Goal: Information Seeking & Learning: Learn about a topic

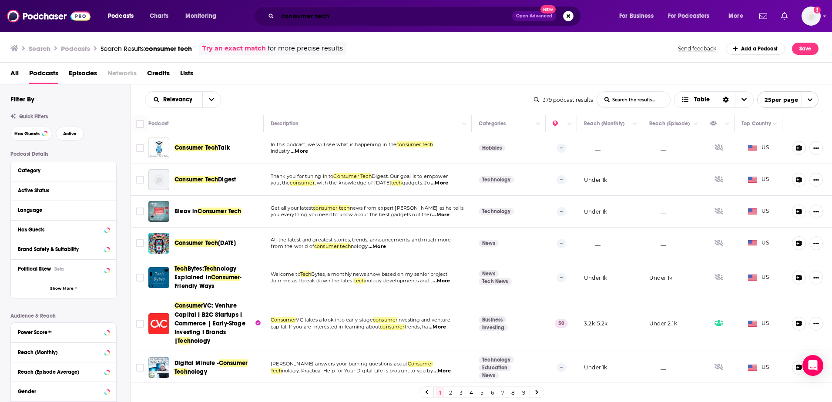
click at [293, 17] on input "consumer tech" at bounding box center [395, 16] width 235 height 14
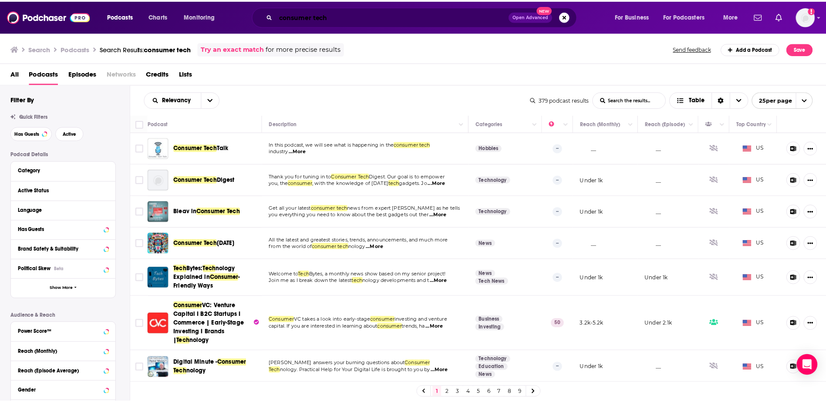
scroll to position [261, 0]
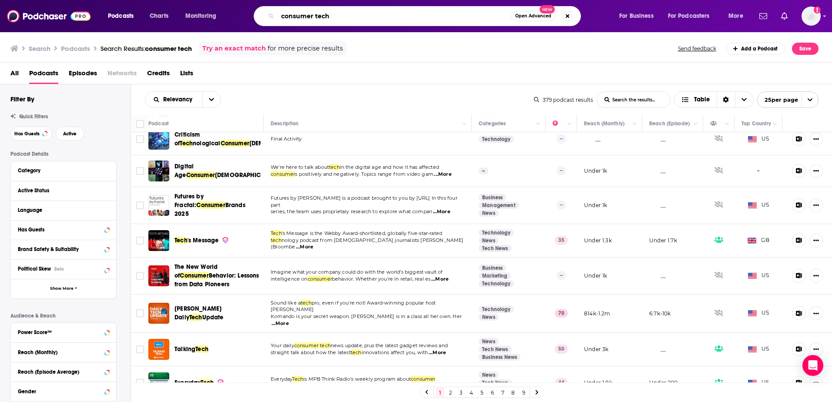
drag, startPoint x: 236, startPoint y: 7, endPoint x: 229, endPoint y: 6, distance: 7.0
click at [229, 6] on div "Podcasts Charts Monitoring consumer tech Open Advanced New For Business For Pod…" at bounding box center [427, 16] width 650 height 20
type input "t"
type input "rich on tech"
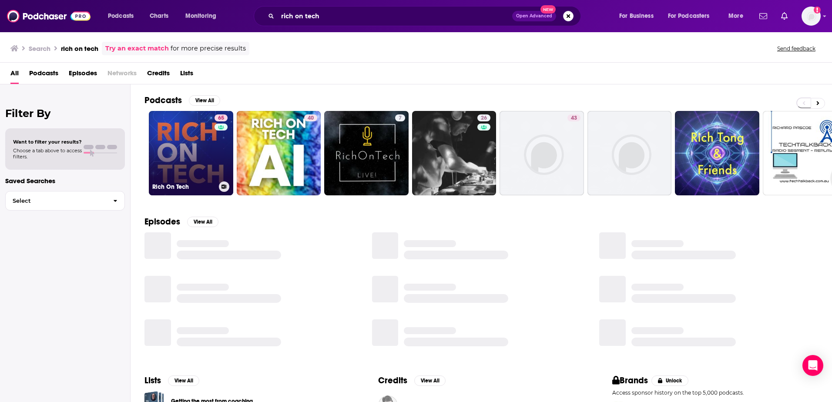
click at [195, 158] on link "65 Rich On Tech" at bounding box center [191, 153] width 84 height 84
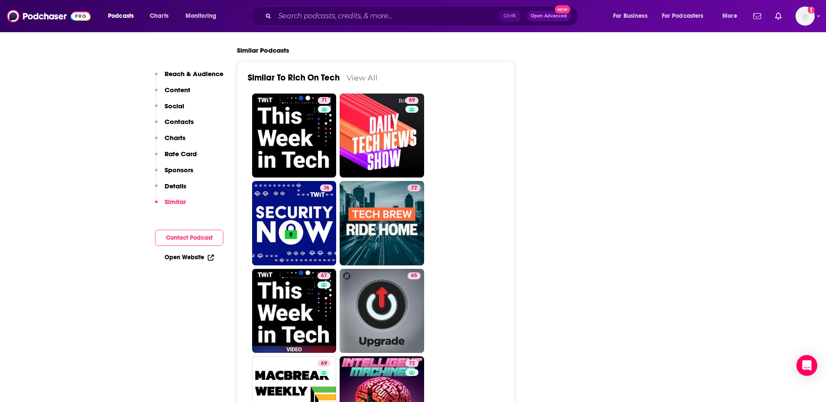
scroll to position [2046, 0]
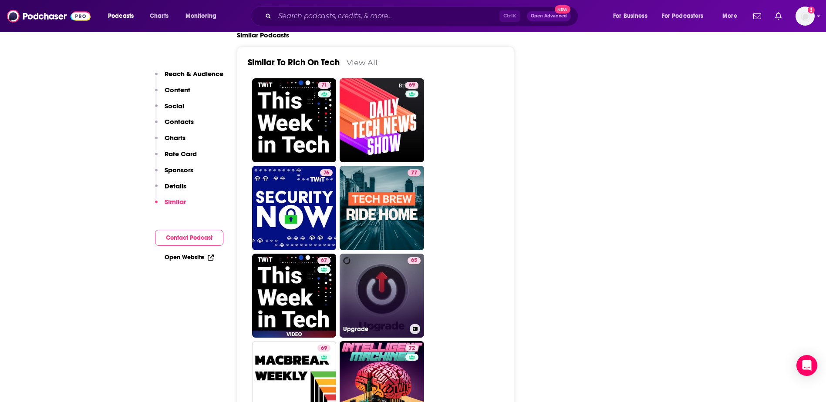
click at [372, 254] on link "65 Upgrade" at bounding box center [382, 296] width 84 height 84
type input "[URL][DOMAIN_NAME]"
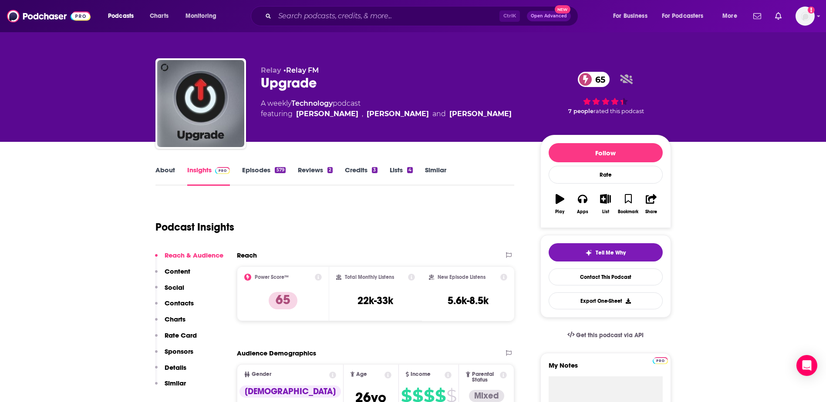
click at [160, 171] on link "About" at bounding box center [165, 176] width 20 height 20
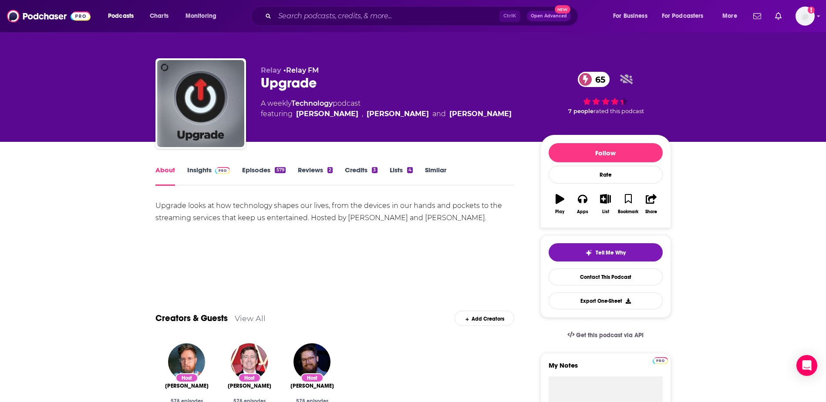
click at [217, 175] on link "Insights" at bounding box center [208, 176] width 43 height 20
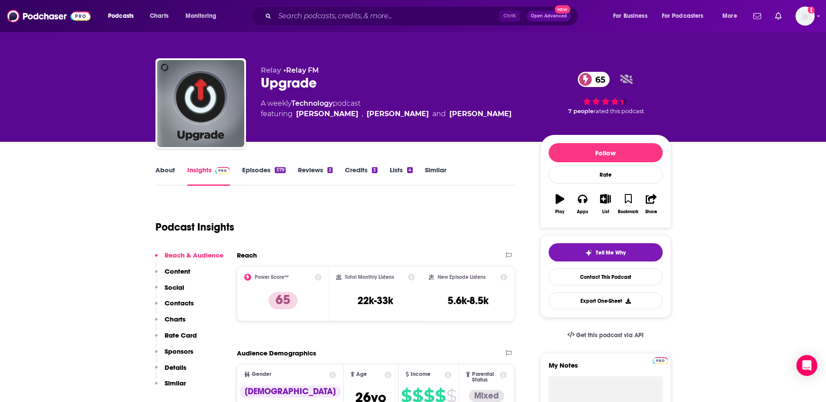
click at [156, 171] on link "About" at bounding box center [165, 176] width 20 height 20
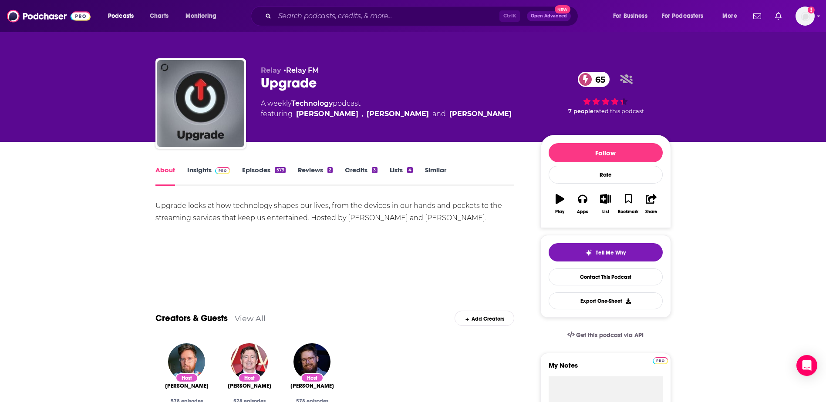
click at [202, 174] on link "Insights" at bounding box center [208, 176] width 43 height 20
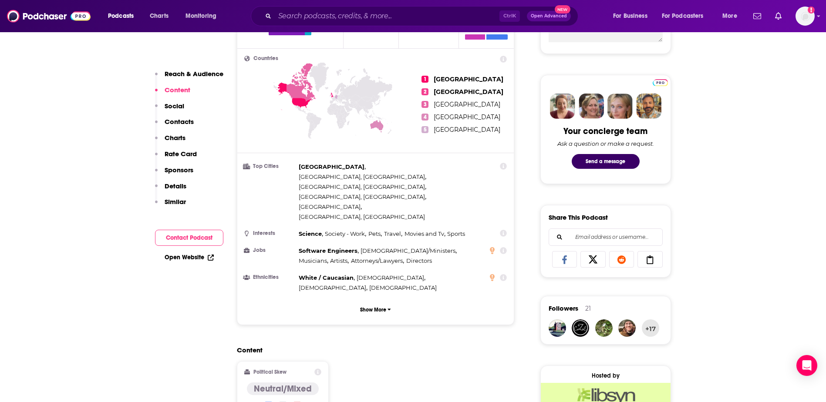
scroll to position [261, 0]
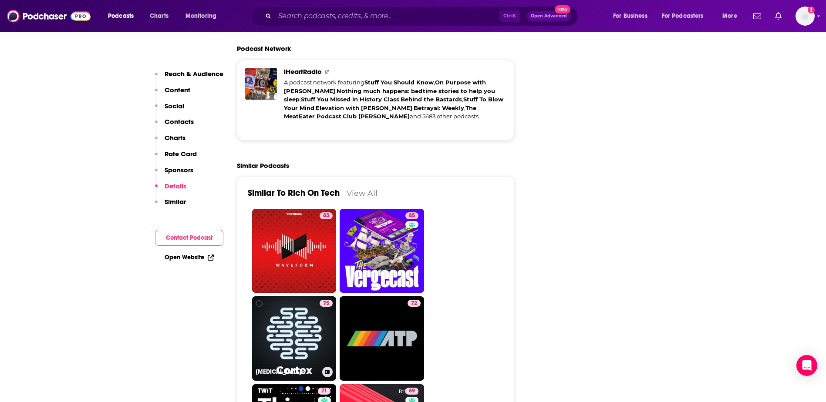
scroll to position [1959, 0]
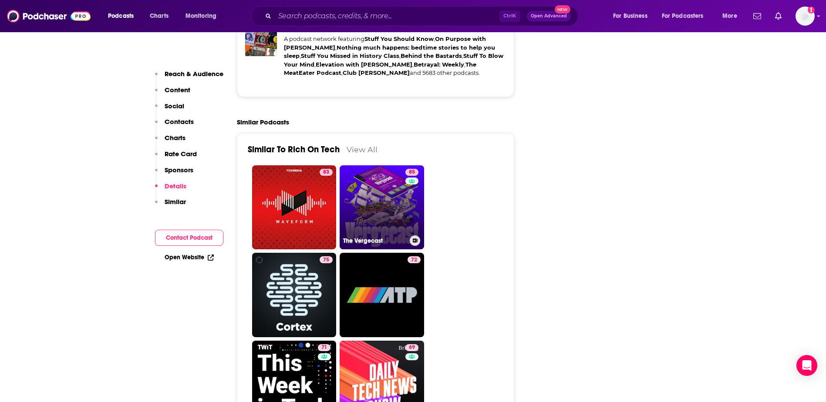
click at [380, 165] on link "85 The Vergecast" at bounding box center [382, 207] width 84 height 84
type input "[URL][DOMAIN_NAME]"
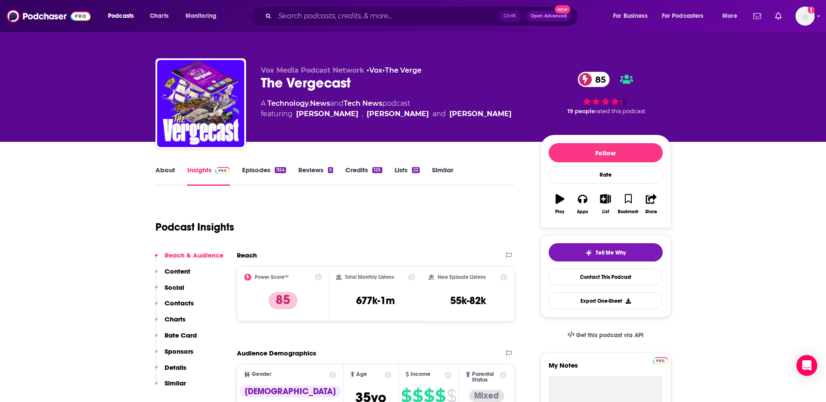
click at [170, 169] on link "About" at bounding box center [165, 176] width 20 height 20
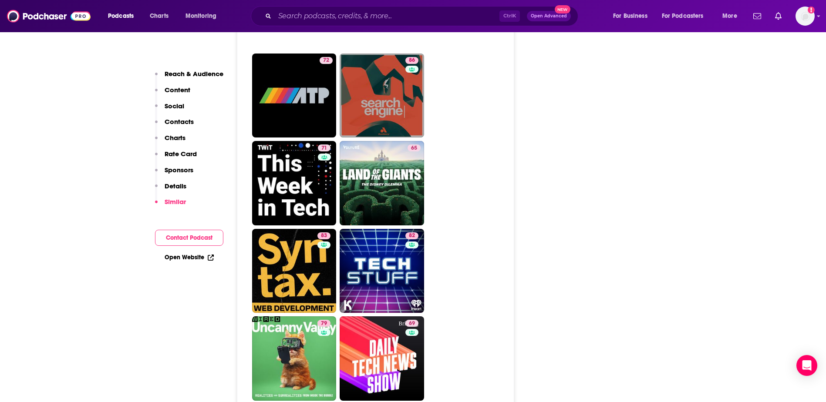
scroll to position [2307, 0]
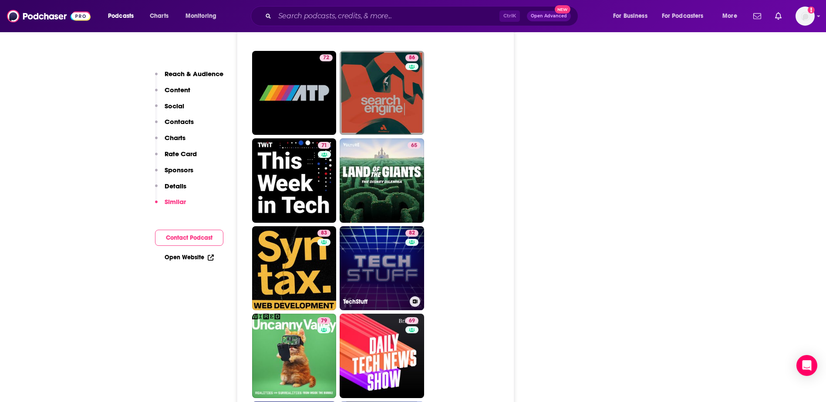
click at [389, 226] on link "82 TechStuff" at bounding box center [382, 268] width 84 height 84
type input "[URL][DOMAIN_NAME]"
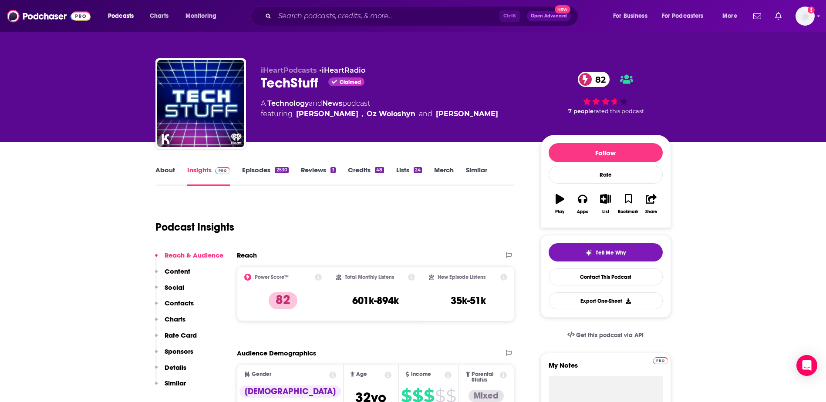
click at [158, 171] on link "About" at bounding box center [165, 176] width 20 height 20
type input "[URL][DOMAIN_NAME]"
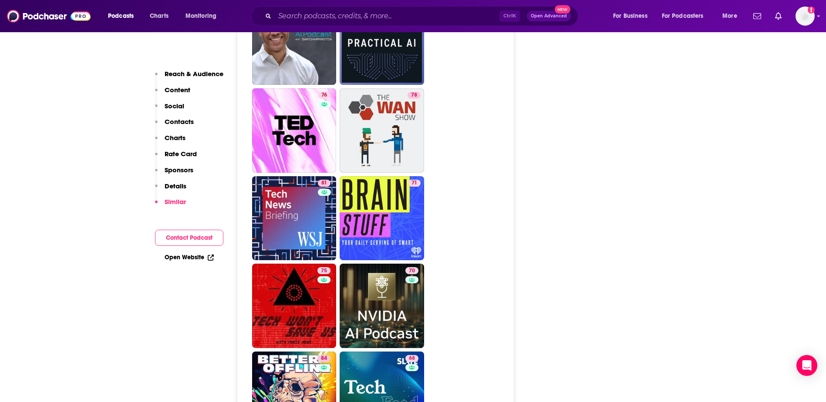
scroll to position [2612, 0]
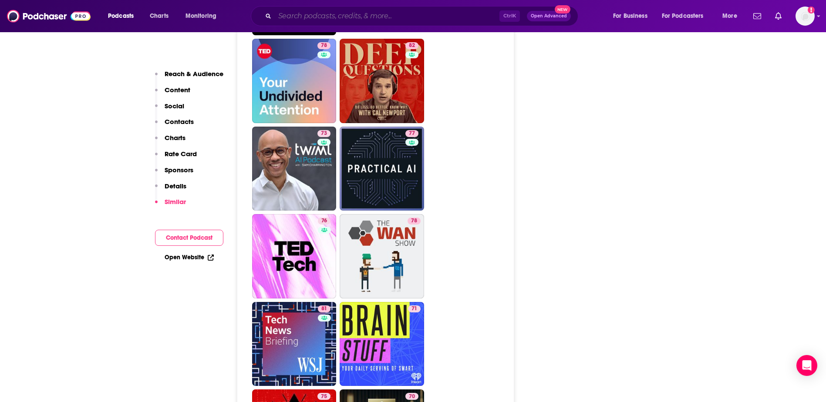
click at [356, 9] on input "Search podcasts, credits, & more..." at bounding box center [387, 16] width 225 height 14
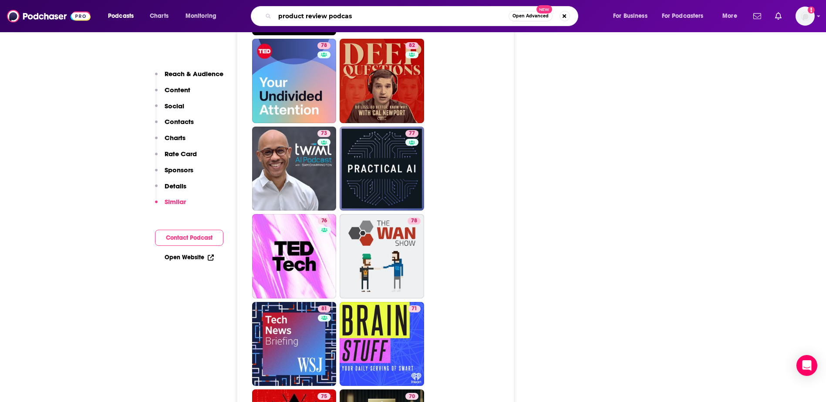
type input "product review podcast"
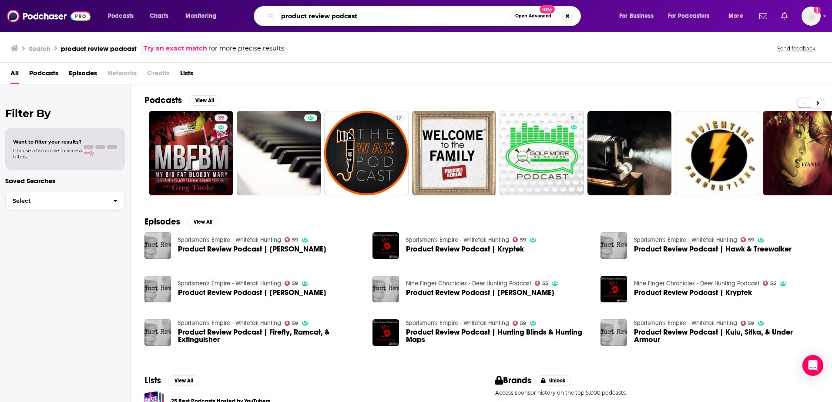
click at [353, 17] on input "product review podcast" at bounding box center [395, 16] width 234 height 14
paste input "Waveform: The MKBHD Podcast"
drag, startPoint x: 355, startPoint y: 17, endPoint x: 306, endPoint y: 15, distance: 49.2
click at [306, 15] on input "product review podcasWaveform: The MKBHD Podcastt" at bounding box center [395, 16] width 234 height 14
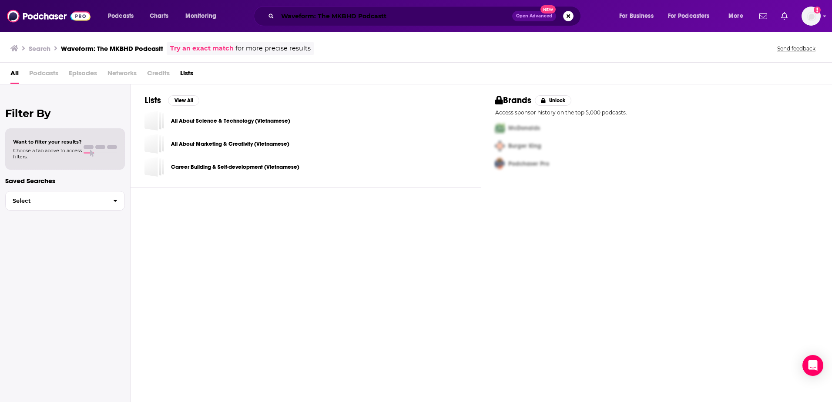
click at [399, 17] on input "Waveform: The MKBHD Podcastt" at bounding box center [395, 16] width 235 height 14
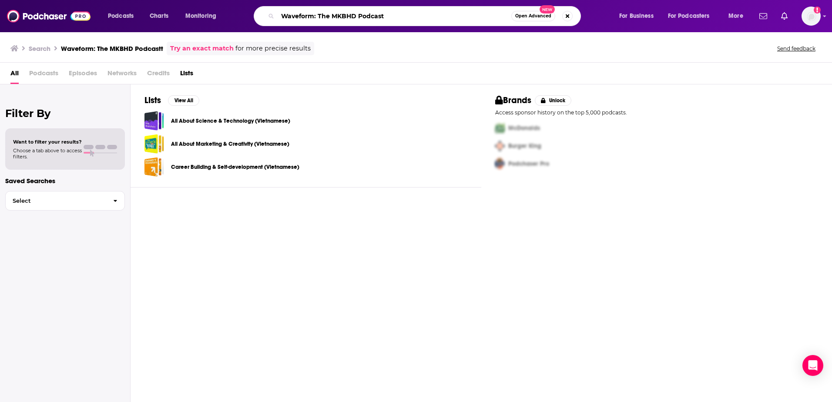
type input "Waveform: The MKBHD Podcast"
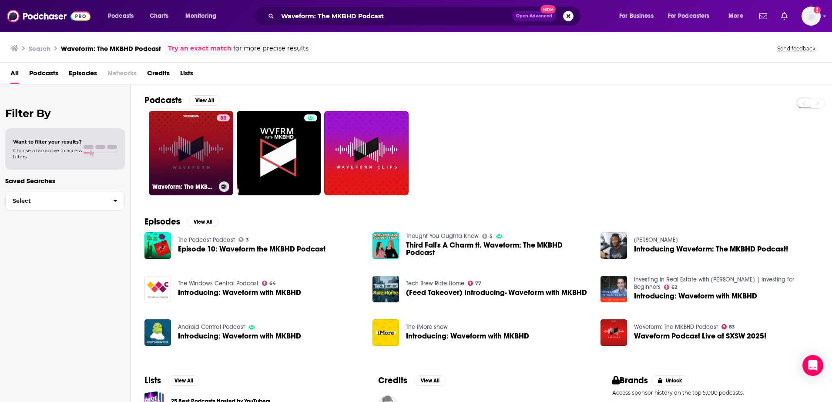
click at [220, 151] on div "83" at bounding box center [223, 147] width 13 height 67
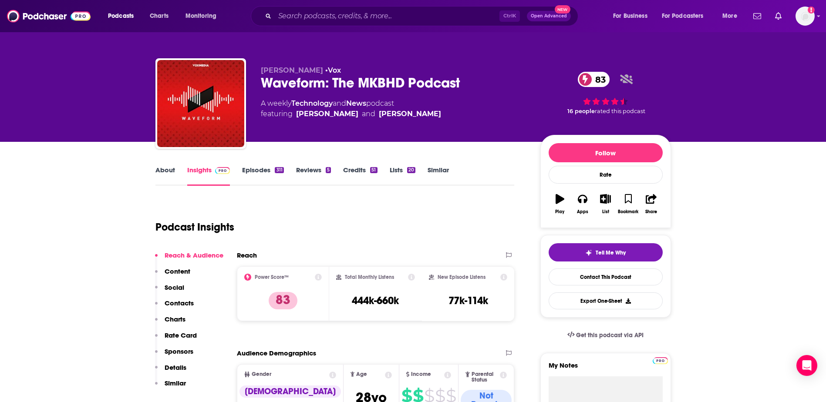
click at [166, 173] on link "About" at bounding box center [165, 176] width 20 height 20
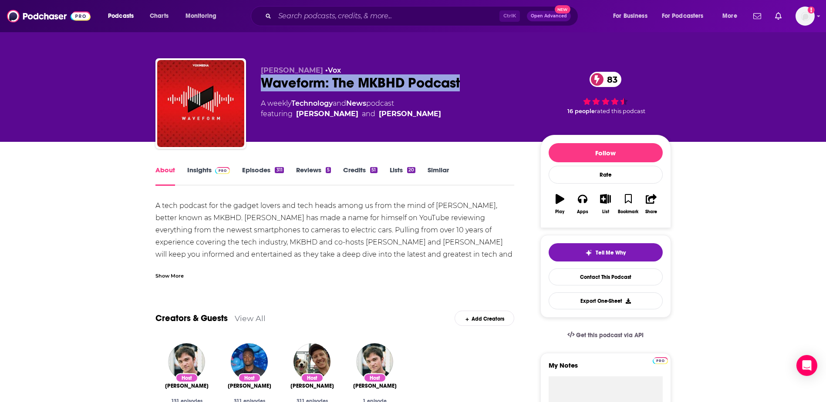
drag, startPoint x: 467, startPoint y: 79, endPoint x: 261, endPoint y: 85, distance: 206.0
click at [261, 85] on div "Waveform: The MKBHD Podcast 83" at bounding box center [394, 82] width 266 height 17
copy h1 "Waveform: The MKBHD Podcast"
click at [427, 16] on input "Search podcasts, credits, & more..." at bounding box center [387, 16] width 225 height 14
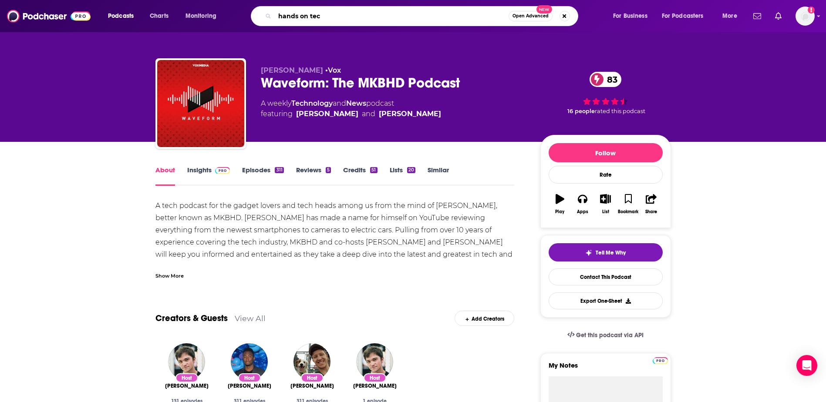
type input "hands on tech"
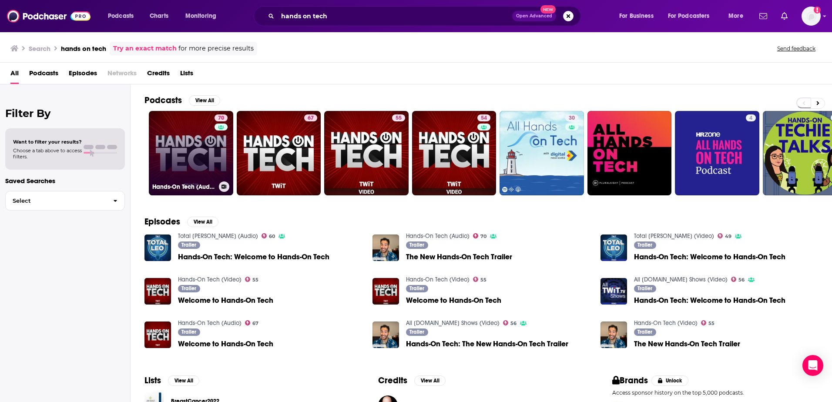
click at [193, 143] on link "70 Hands-On Tech (Audio)" at bounding box center [191, 153] width 84 height 84
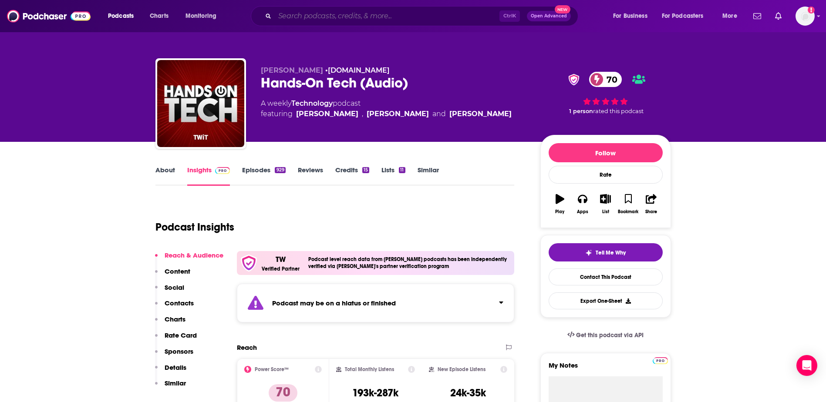
click at [318, 10] on input "Search podcasts, credits, & more..." at bounding box center [387, 16] width 225 height 14
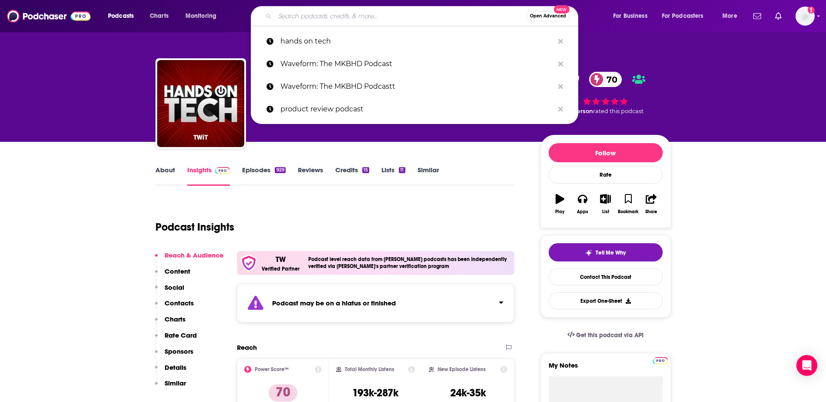
paste input "YourTechReport"
type input "YourTechReport"
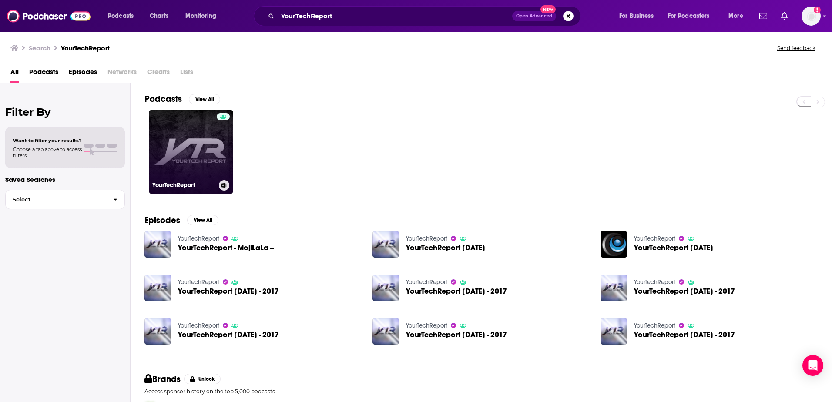
click at [194, 146] on link "YourTechReport" at bounding box center [191, 152] width 84 height 84
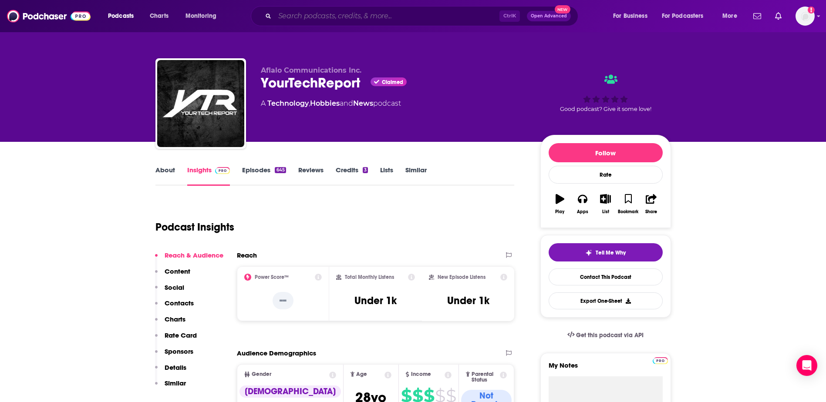
click at [347, 20] on input "Search podcasts, credits, & more..." at bounding box center [387, 16] width 225 height 14
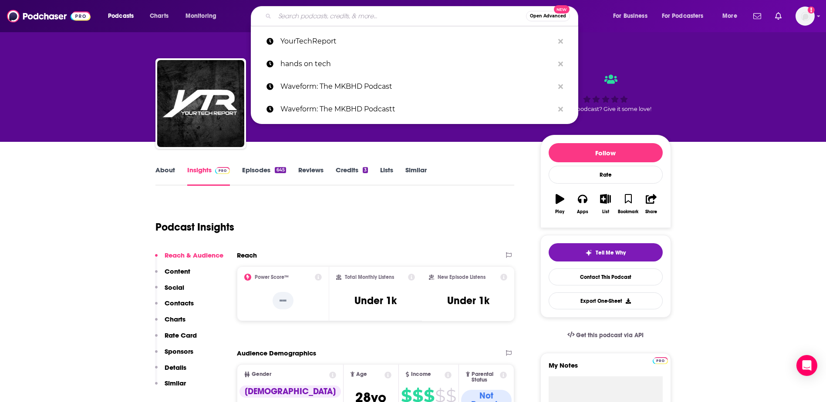
paste input "EBPMAN Tech Reviews and News"
type input "EBPMAN Tech Reviews and News"
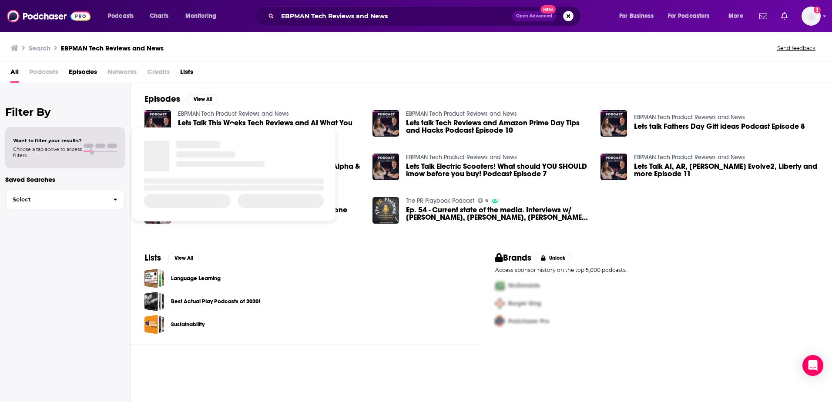
click at [194, 114] on link "EBPMAN Tech Product Reviews and News" at bounding box center [233, 113] width 111 height 7
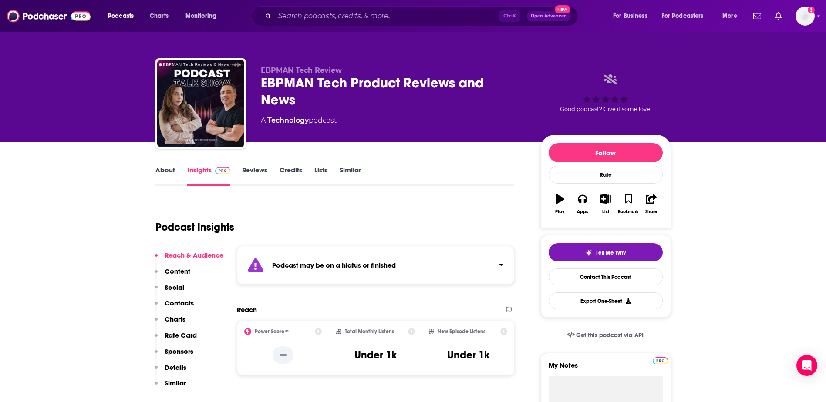
scroll to position [87, 0]
